Goal: Browse casually

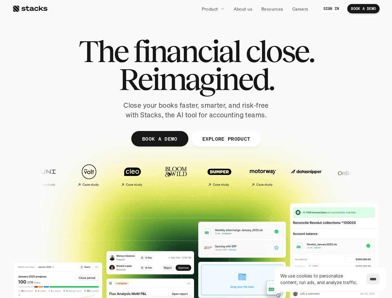
click at [196, 149] on div at bounding box center [196, 151] width 373 height 279
